Goal: Task Accomplishment & Management: Manage account settings

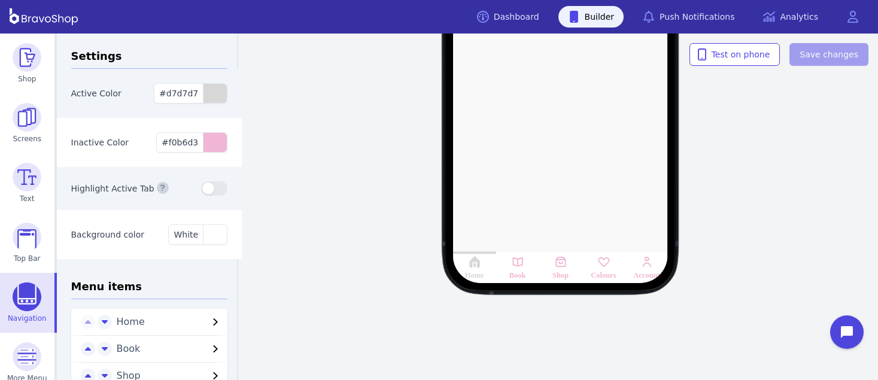
click at [121, 120] on div "Inactive Color #f0b6d3" at bounding box center [150, 142] width 186 height 49
click at [203, 146] on div "button" at bounding box center [215, 142] width 24 height 19
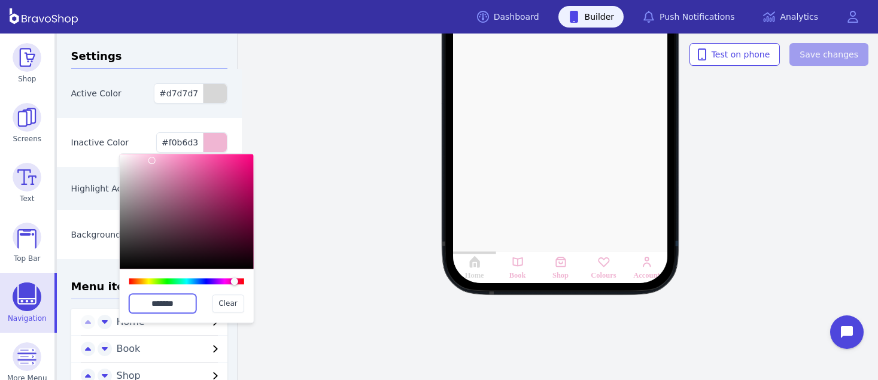
drag, startPoint x: 183, startPoint y: 305, endPoint x: 135, endPoint y: 298, distance: 49.0
click at [135, 298] on input "*******" at bounding box center [162, 303] width 67 height 19
click at [127, 102] on div "Active Color #d7d7d7" at bounding box center [150, 93] width 186 height 49
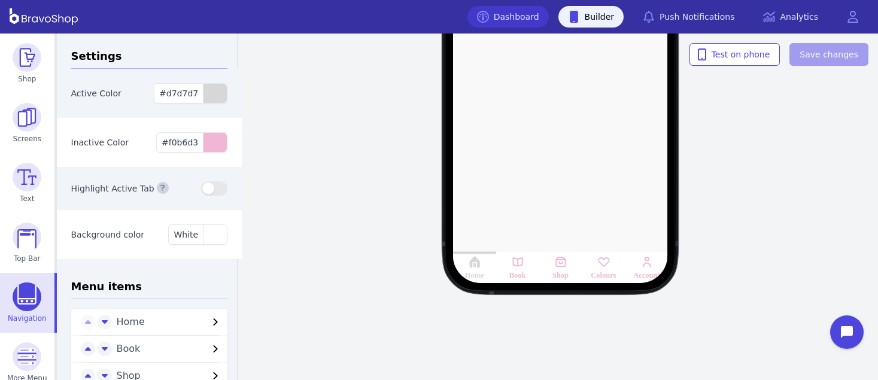
click at [528, 26] on link "Dashboard" at bounding box center [508, 17] width 81 height 22
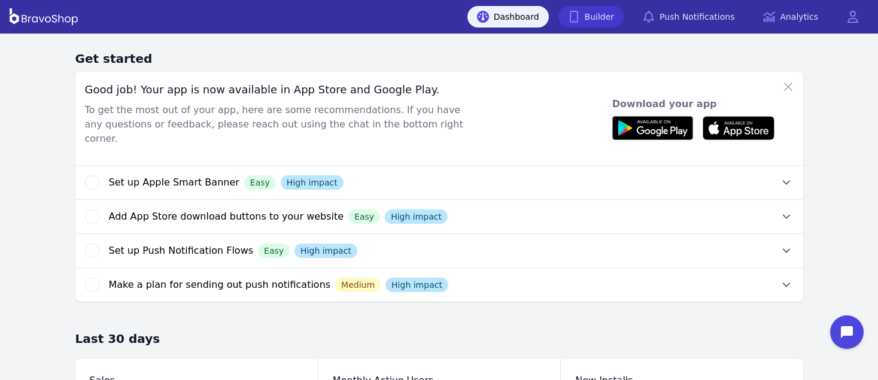
click at [615, 14] on link "Builder" at bounding box center [592, 17] width 66 height 22
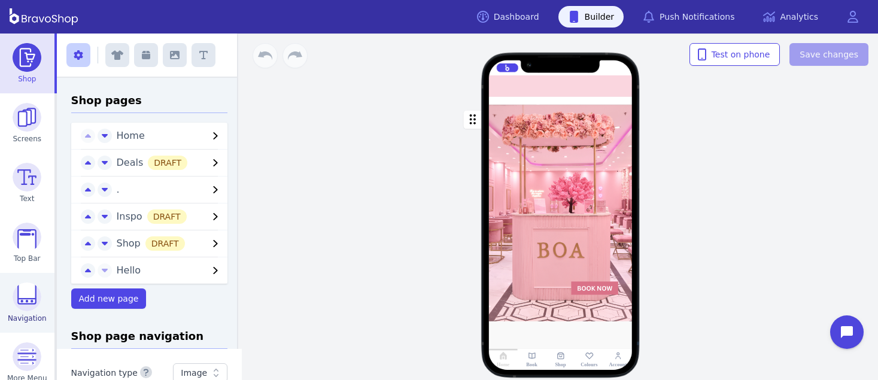
click at [30, 305] on img at bounding box center [27, 297] width 29 height 29
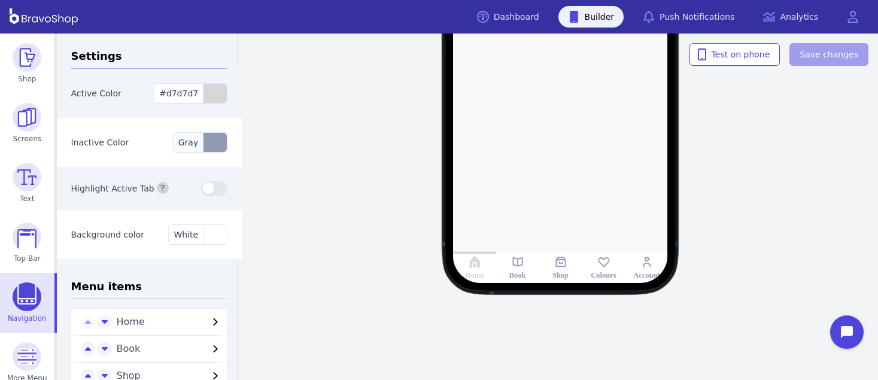
click at [213, 146] on div "button" at bounding box center [215, 142] width 24 height 19
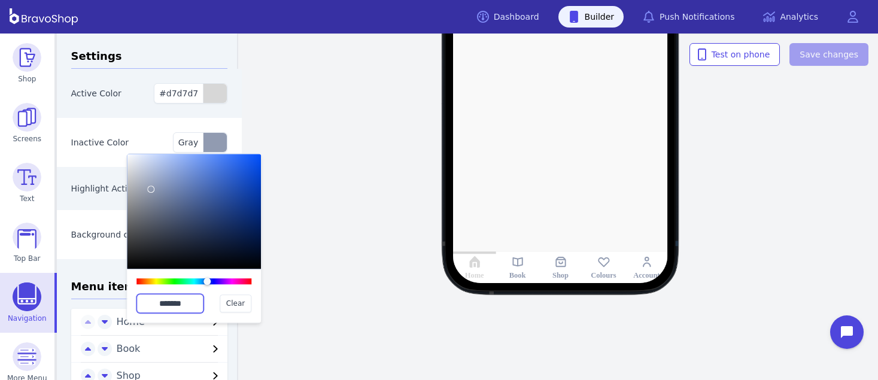
drag, startPoint x: 193, startPoint y: 302, endPoint x: 141, endPoint y: 301, distance: 52.7
click at [141, 301] on input "*******" at bounding box center [170, 303] width 67 height 19
paste input "text"
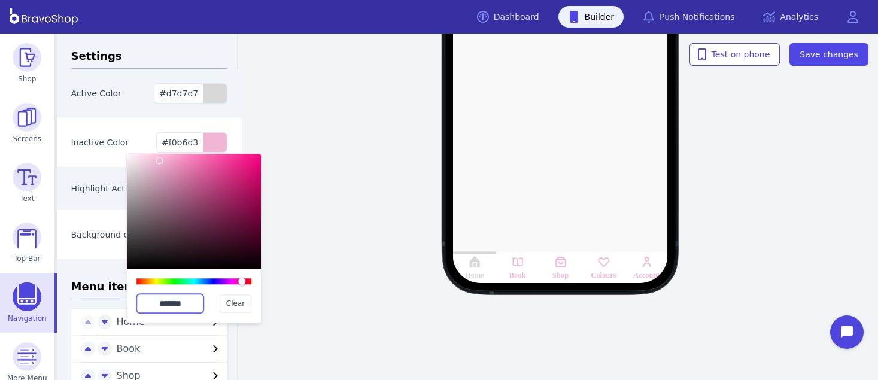
type input "*******"
click at [117, 131] on div "Inactive Color #f0b6d3 ******* Clear" at bounding box center [150, 142] width 186 height 49
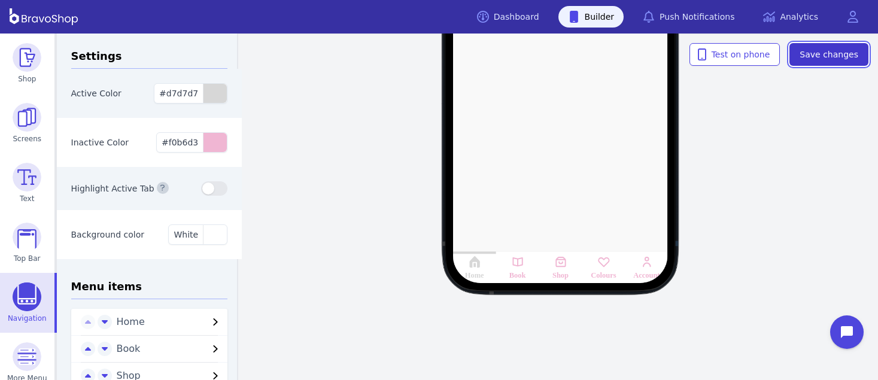
click at [835, 50] on span "Save changes" at bounding box center [829, 55] width 59 height 12
click at [275, 180] on div "Home Book Shop Colours Account" at bounding box center [560, 62] width 635 height 277
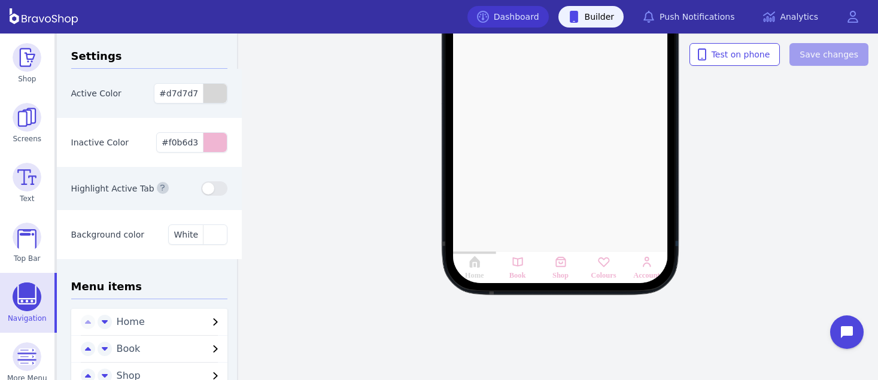
click at [541, 13] on link "Dashboard" at bounding box center [508, 17] width 81 height 22
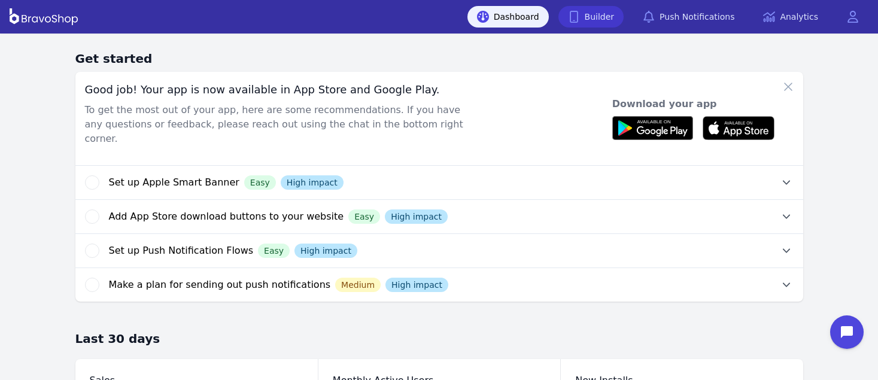
click at [620, 10] on link "Builder" at bounding box center [592, 17] width 66 height 22
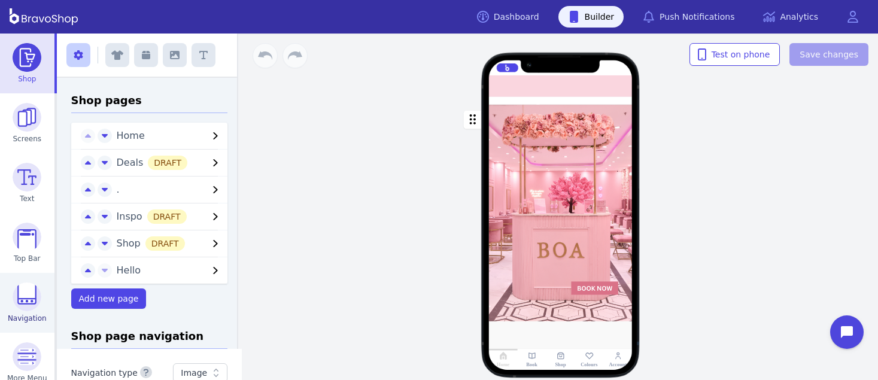
click at [23, 299] on img at bounding box center [27, 297] width 29 height 29
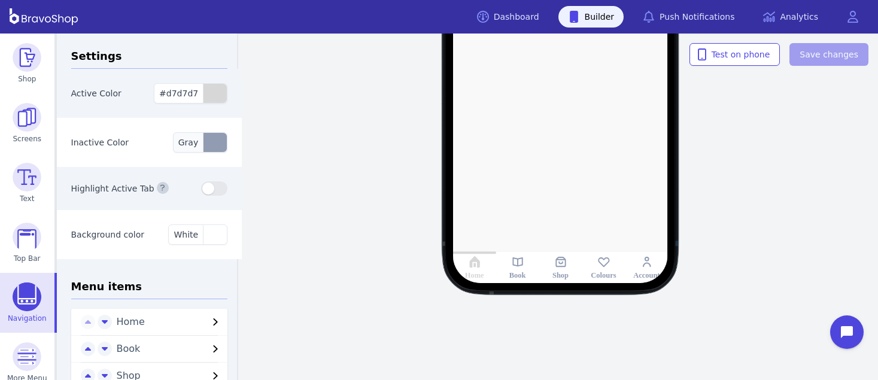
click at [209, 145] on div "button" at bounding box center [215, 142] width 24 height 19
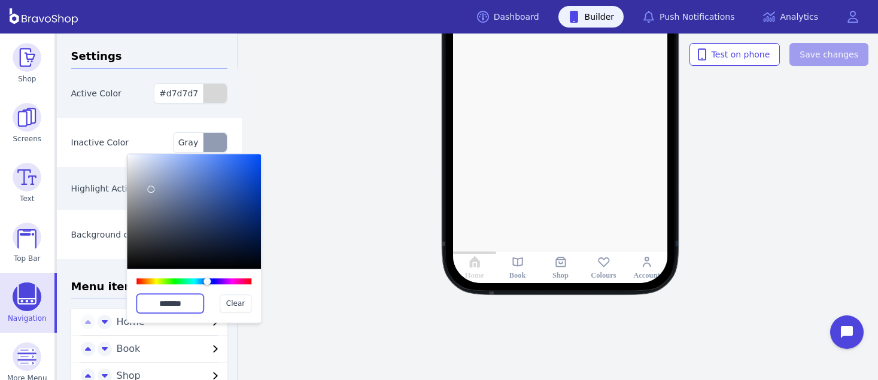
drag, startPoint x: 194, startPoint y: 301, endPoint x: 149, endPoint y: 299, distance: 44.9
click at [149, 299] on input "*******" at bounding box center [170, 303] width 67 height 19
paste input "text"
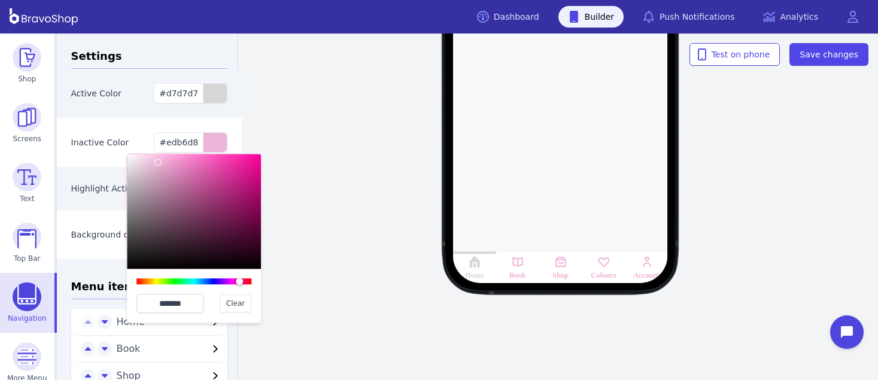
type input "*******"
click at [158, 162] on div at bounding box center [157, 162] width 7 height 7
click at [829, 53] on span "Save changes" at bounding box center [829, 55] width 59 height 12
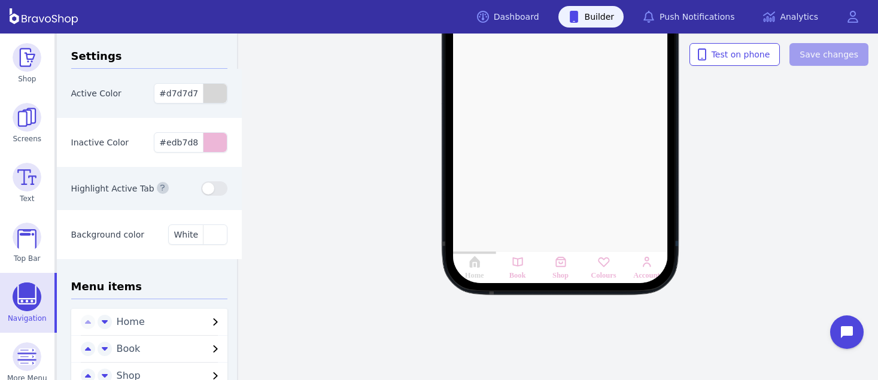
click at [346, 198] on div "Home Book Shop Colours Account" at bounding box center [560, 62] width 635 height 277
click at [203, 92] on div "button" at bounding box center [215, 93] width 24 height 19
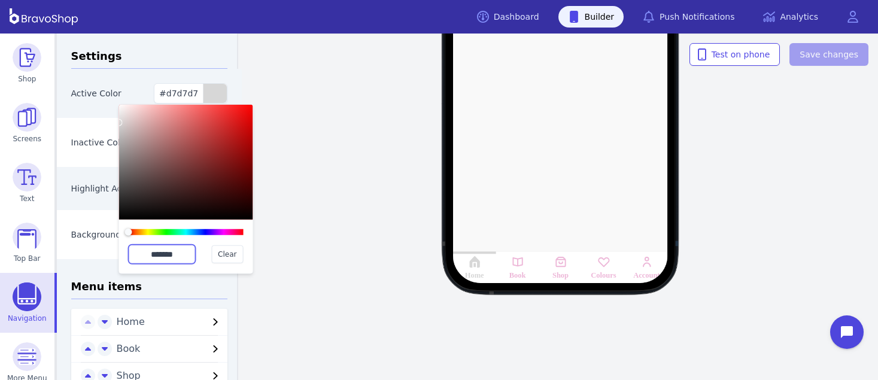
drag, startPoint x: 182, startPoint y: 256, endPoint x: 139, endPoint y: 252, distance: 43.4
click at [139, 252] on input "*******" at bounding box center [162, 254] width 67 height 19
click at [392, 231] on div "Home Book Shop Colours Account Test on phone Save changes" at bounding box center [560, 207] width 635 height 347
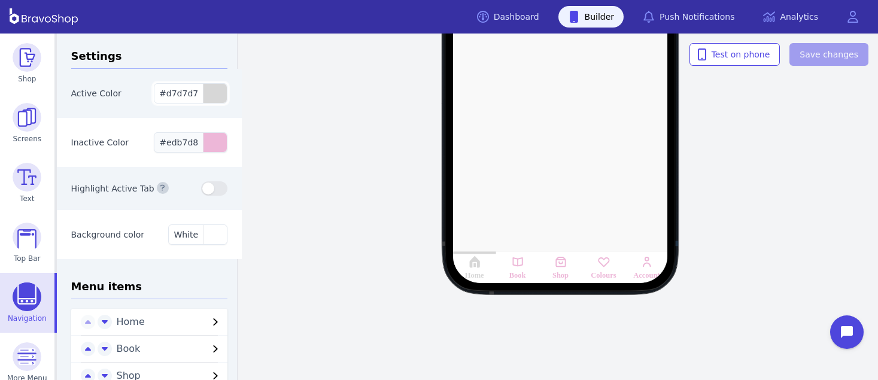
click at [203, 144] on div "button" at bounding box center [215, 142] width 24 height 19
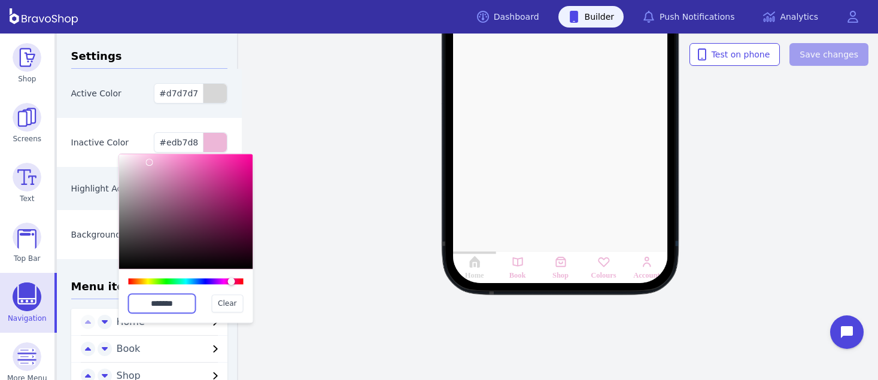
drag, startPoint x: 186, startPoint y: 304, endPoint x: 127, endPoint y: 299, distance: 59.5
click at [127, 299] on div "******* Clear" at bounding box center [186, 296] width 134 height 54
paste input "text"
type input "*******"
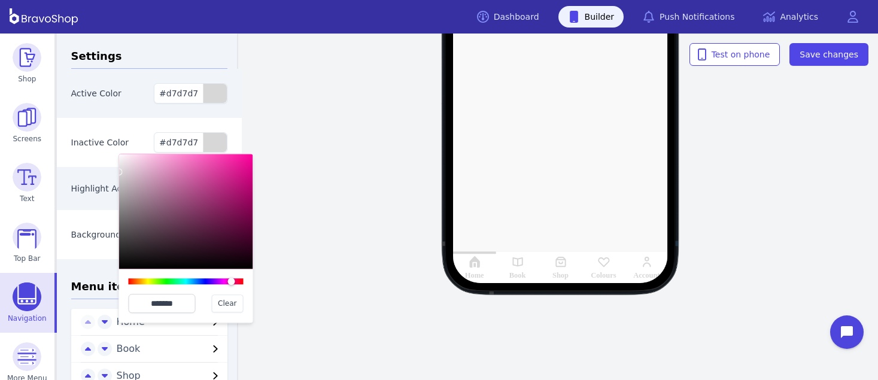
click at [135, 89] on div "Active Color" at bounding box center [110, 93] width 78 height 12
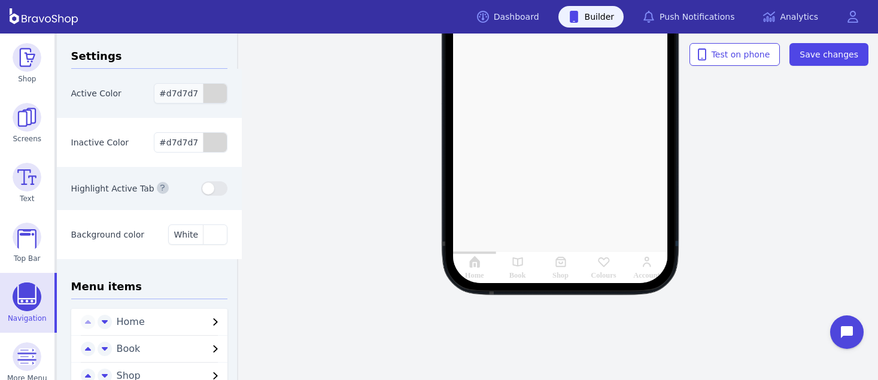
click at [203, 93] on div "button" at bounding box center [215, 93] width 24 height 19
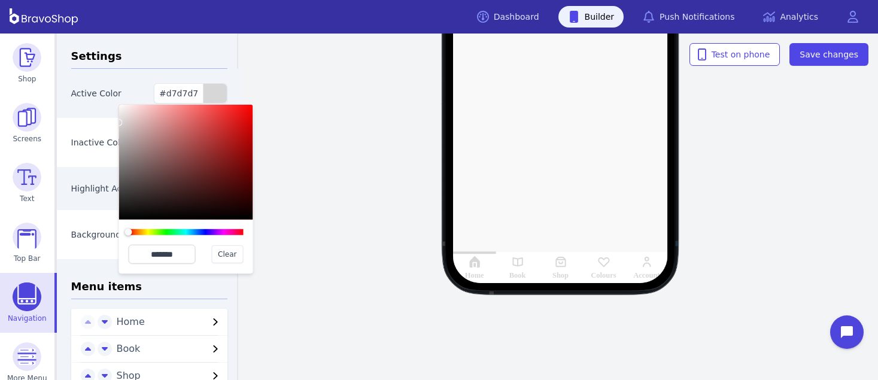
click at [226, 232] on div at bounding box center [186, 232] width 115 height 6
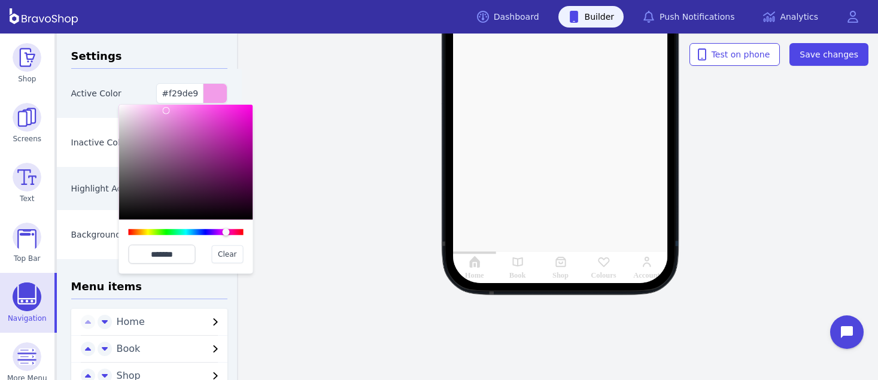
click at [166, 111] on div at bounding box center [186, 162] width 134 height 115
type input "*******"
drag, startPoint x: 166, startPoint y: 111, endPoint x: 149, endPoint y: 108, distance: 17.6
click at [149, 108] on div at bounding box center [147, 107] width 7 height 7
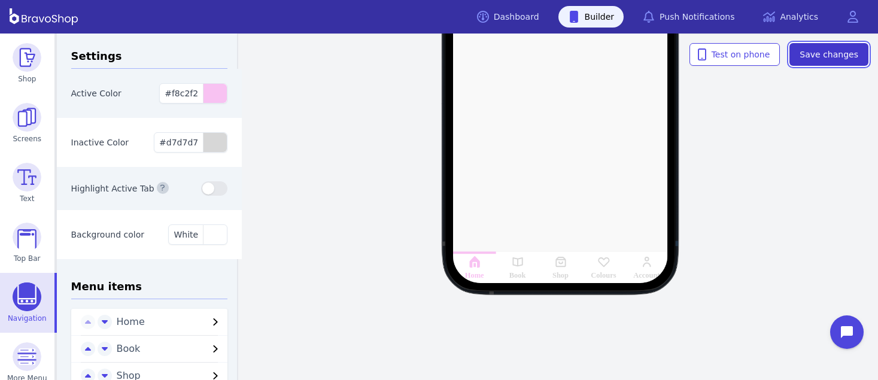
click at [829, 50] on span "Save changes" at bounding box center [829, 55] width 59 height 12
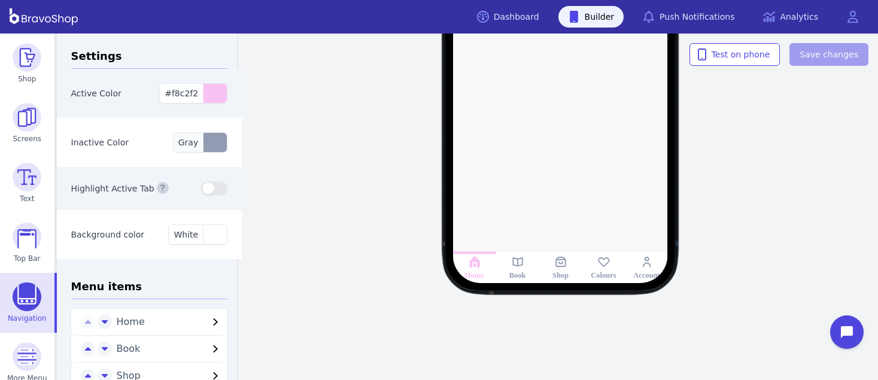
click at [203, 147] on div "button" at bounding box center [215, 142] width 24 height 19
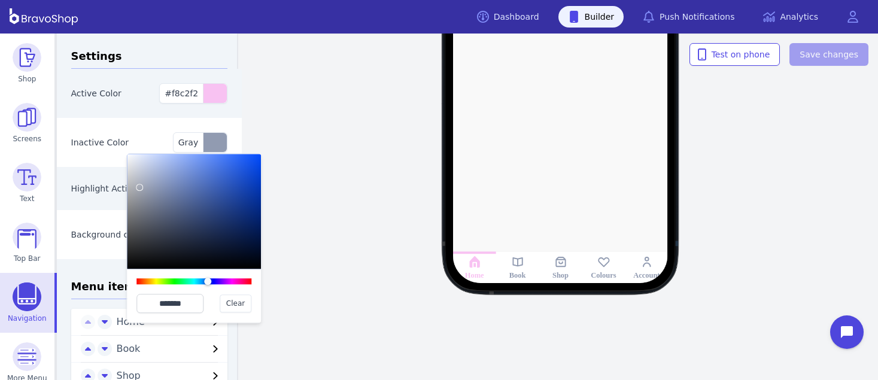
click at [140, 188] on div at bounding box center [194, 211] width 134 height 115
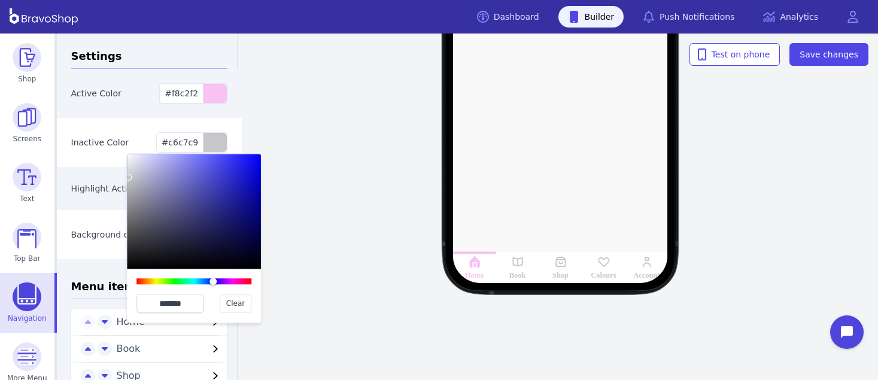
type input "*******"
drag, startPoint x: 140, startPoint y: 188, endPoint x: 128, endPoint y: 177, distance: 16.1
click at [128, 177] on div at bounding box center [127, 177] width 7 height 7
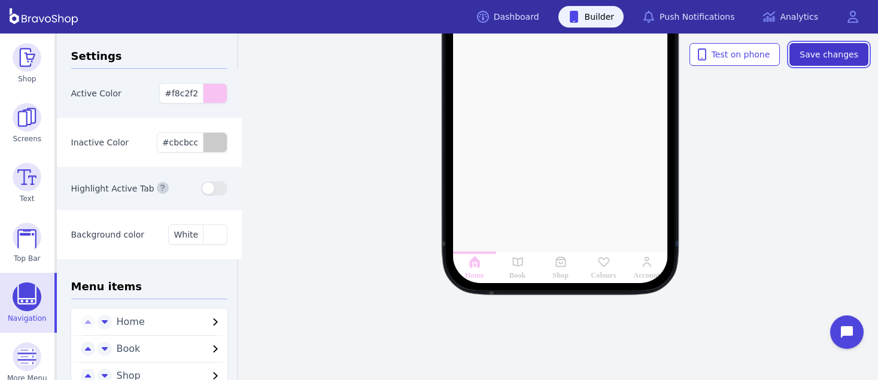
click at [847, 49] on span "Save changes" at bounding box center [829, 55] width 59 height 12
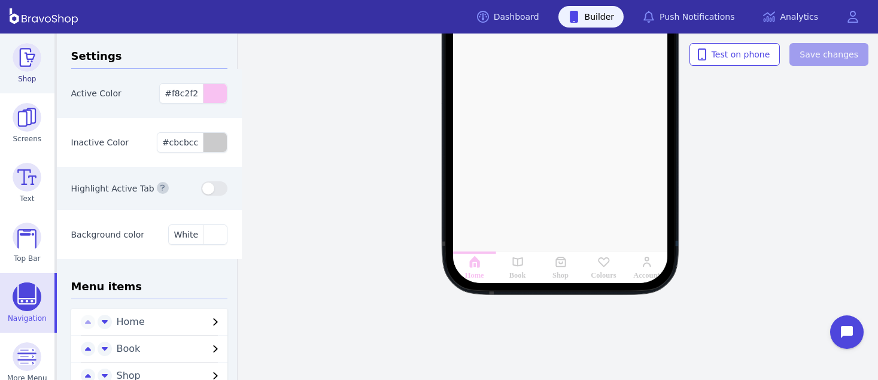
click at [17, 72] on link "Shop" at bounding box center [27, 64] width 54 height 60
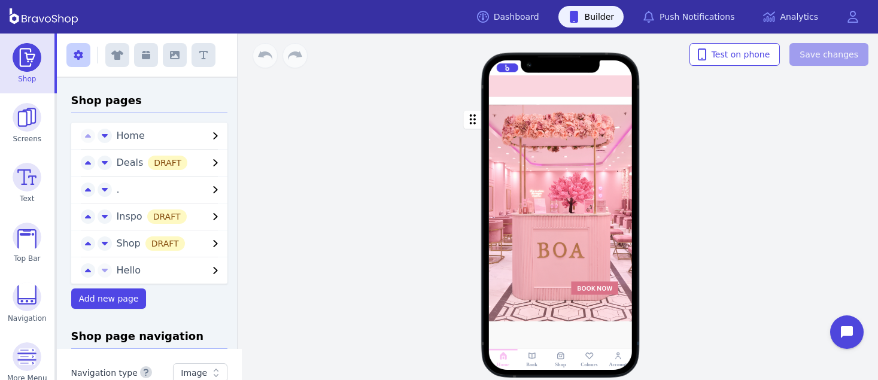
click at [550, 116] on div "button" at bounding box center [561, 213] width 144 height 217
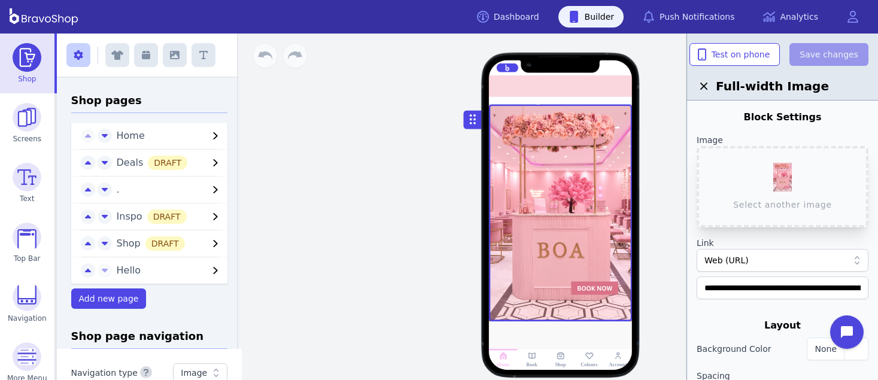
click at [616, 98] on div at bounding box center [561, 101] width 144 height 8
click at [609, 86] on div at bounding box center [561, 86] width 144 height 22
click at [616, 67] on div "Drag a block here to get started Home Book Shop Colours Account" at bounding box center [560, 207] width 635 height 347
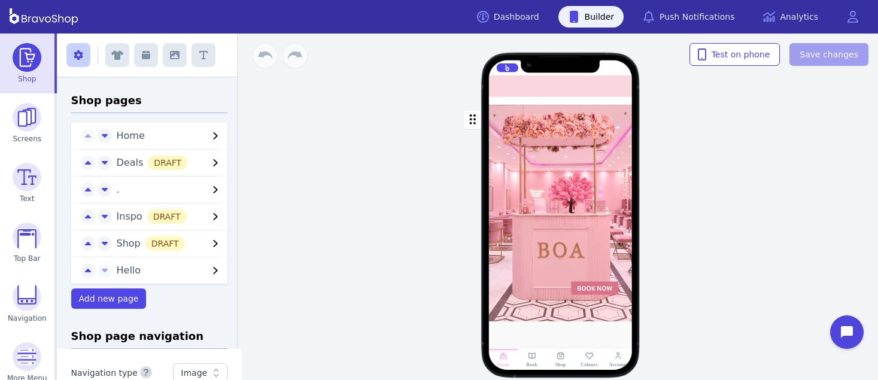
click at [29, 68] on img at bounding box center [27, 57] width 29 height 29
click at [496, 100] on div at bounding box center [561, 101] width 144 height 8
click at [495, 89] on div at bounding box center [561, 86] width 144 height 22
click at [22, 228] on img at bounding box center [27, 237] width 29 height 29
